Goal: Ask a question

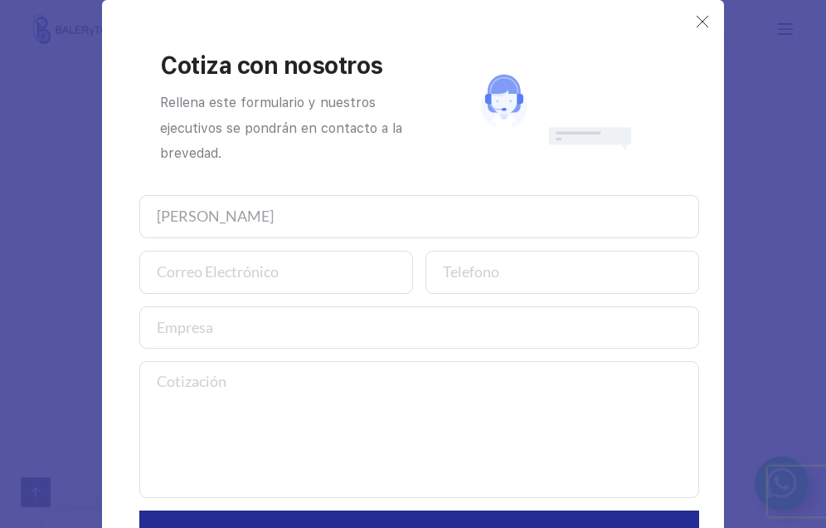
type input "[PERSON_NAME]"
click at [256, 274] on input "email" at bounding box center [276, 272] width 274 height 43
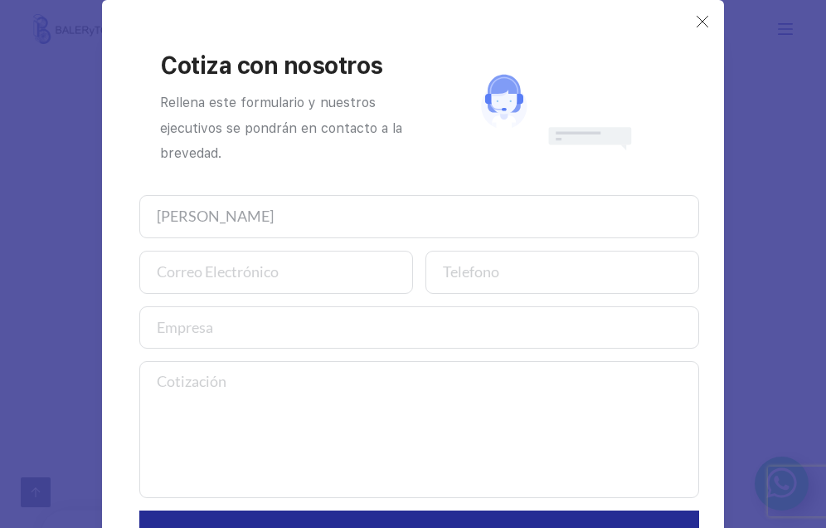
click at [256, 274] on input "email" at bounding box center [276, 272] width 274 height 43
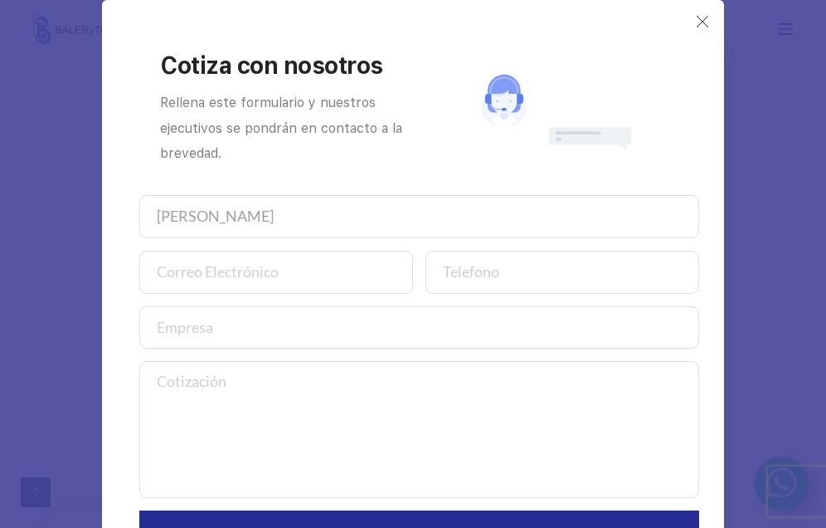
click at [155, 275] on input "email" at bounding box center [276, 272] width 274 height 43
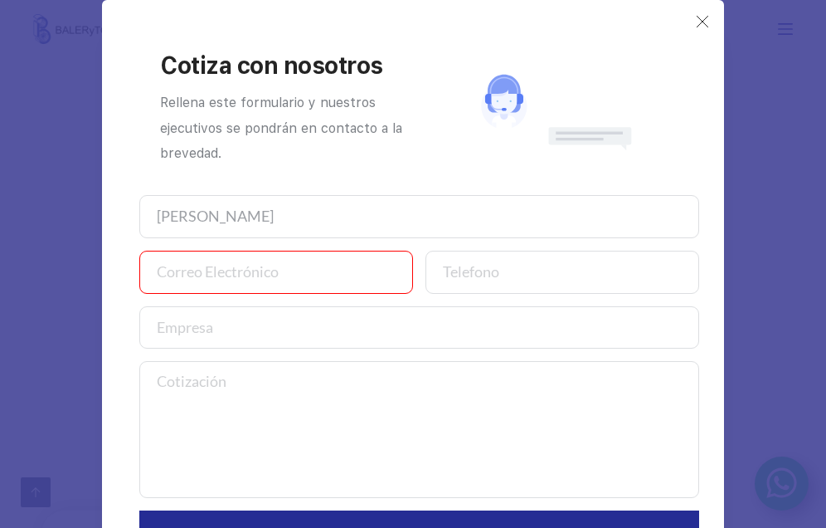
type input "[EMAIL_ADDRESS][DOMAIN_NAME]"
type input "2481597429"
click at [291, 285] on input "[EMAIL_ADDRESS][DOMAIN_NAME]" at bounding box center [276, 272] width 274 height 43
click at [292, 285] on input "[EMAIL_ADDRESS][DOMAIN_NAME]" at bounding box center [276, 272] width 274 height 43
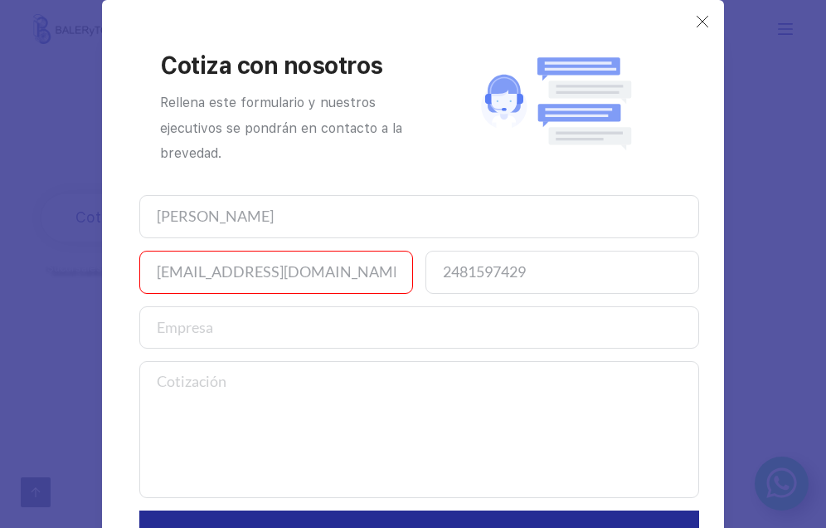
click at [469, 324] on input "text" at bounding box center [419, 327] width 560 height 43
click at [470, 324] on input "text" at bounding box center [419, 327] width 560 height 43
click at [234, 328] on input "text" at bounding box center [419, 327] width 560 height 43
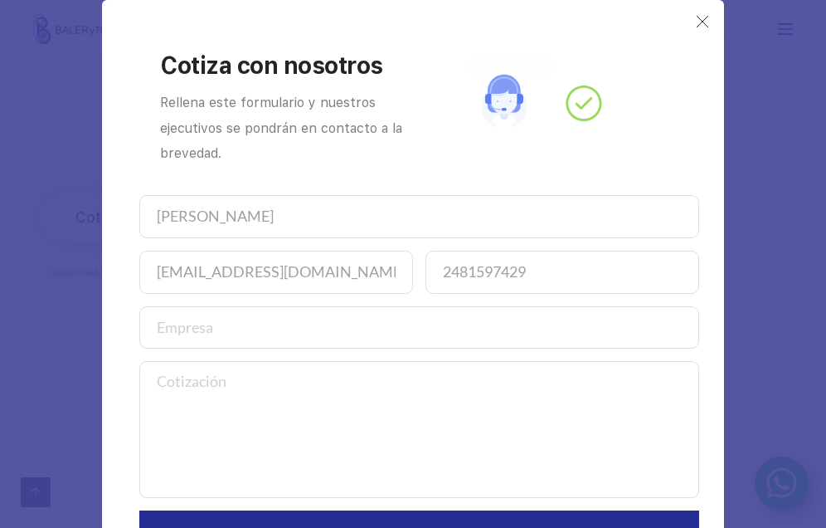
click at [234, 328] on input "text" at bounding box center [419, 327] width 560 height 43
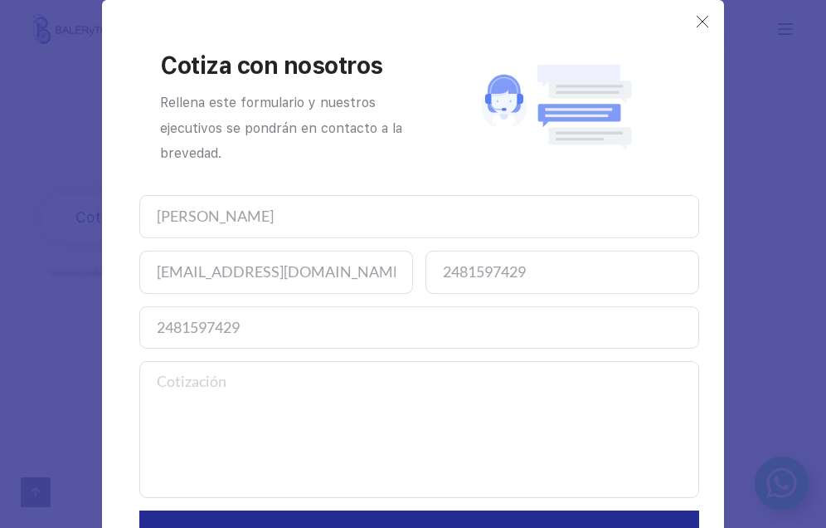
type input "2481597429"
click at [362, 403] on textarea at bounding box center [419, 429] width 560 height 137
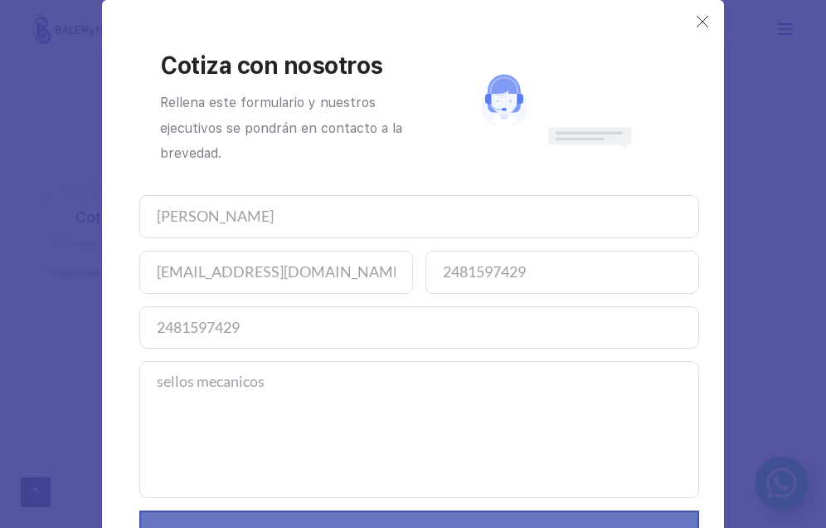
scroll to position [110, 0]
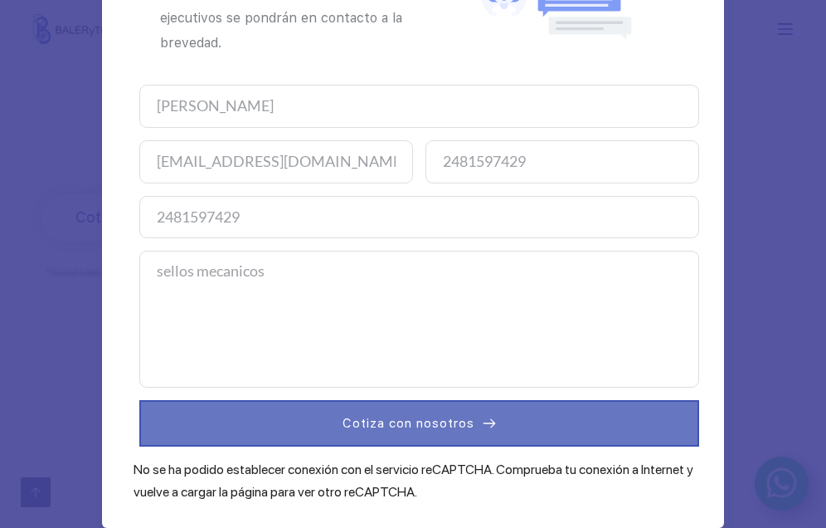
type textarea "sellos mecanicos"
click at [392, 419] on span "Cotiza con nosotros" at bounding box center [409, 423] width 132 height 20
click at [398, 410] on button "Cotiza con nosotros" at bounding box center [419, 423] width 560 height 46
